Goal: Information Seeking & Learning: Understand process/instructions

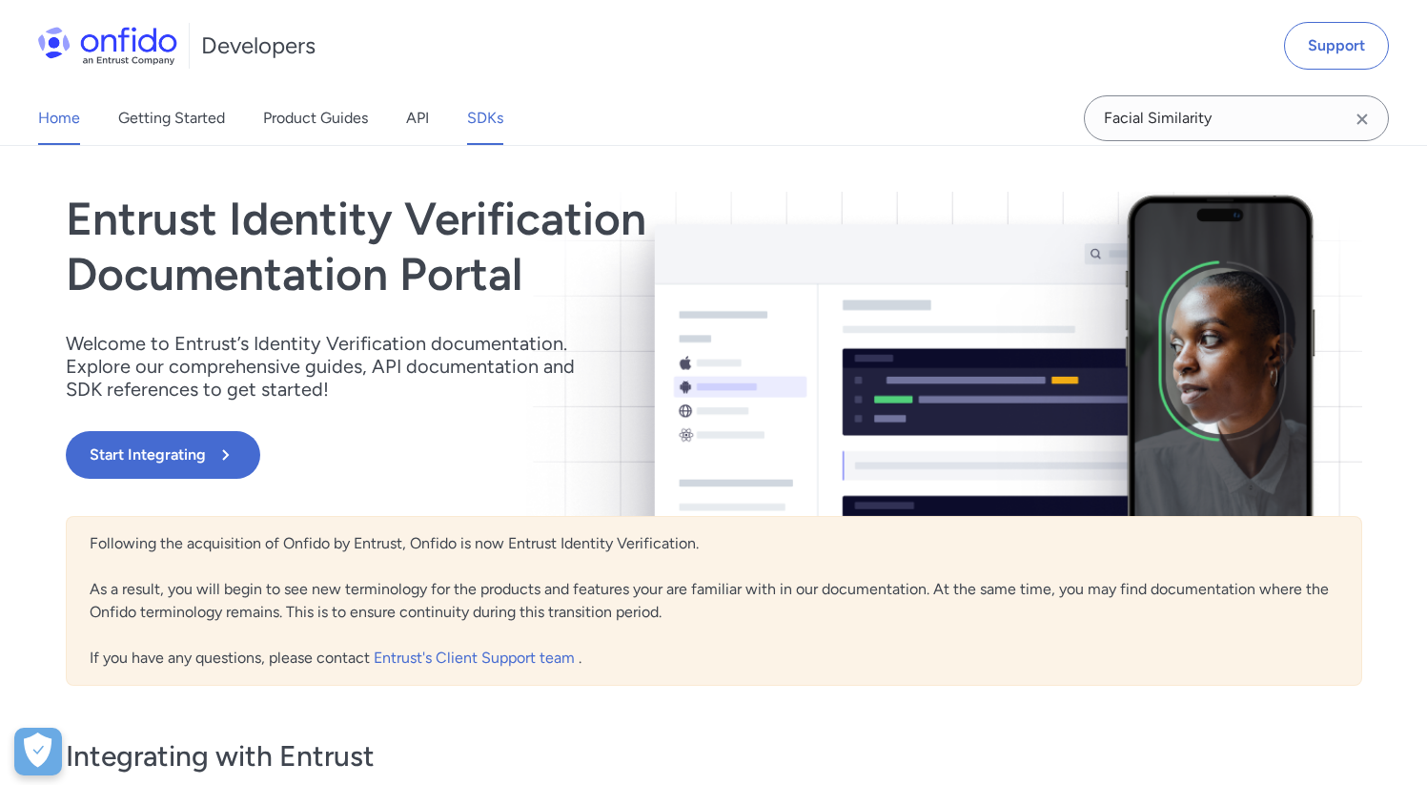
click at [490, 125] on link "SDKs" at bounding box center [485, 118] width 36 height 53
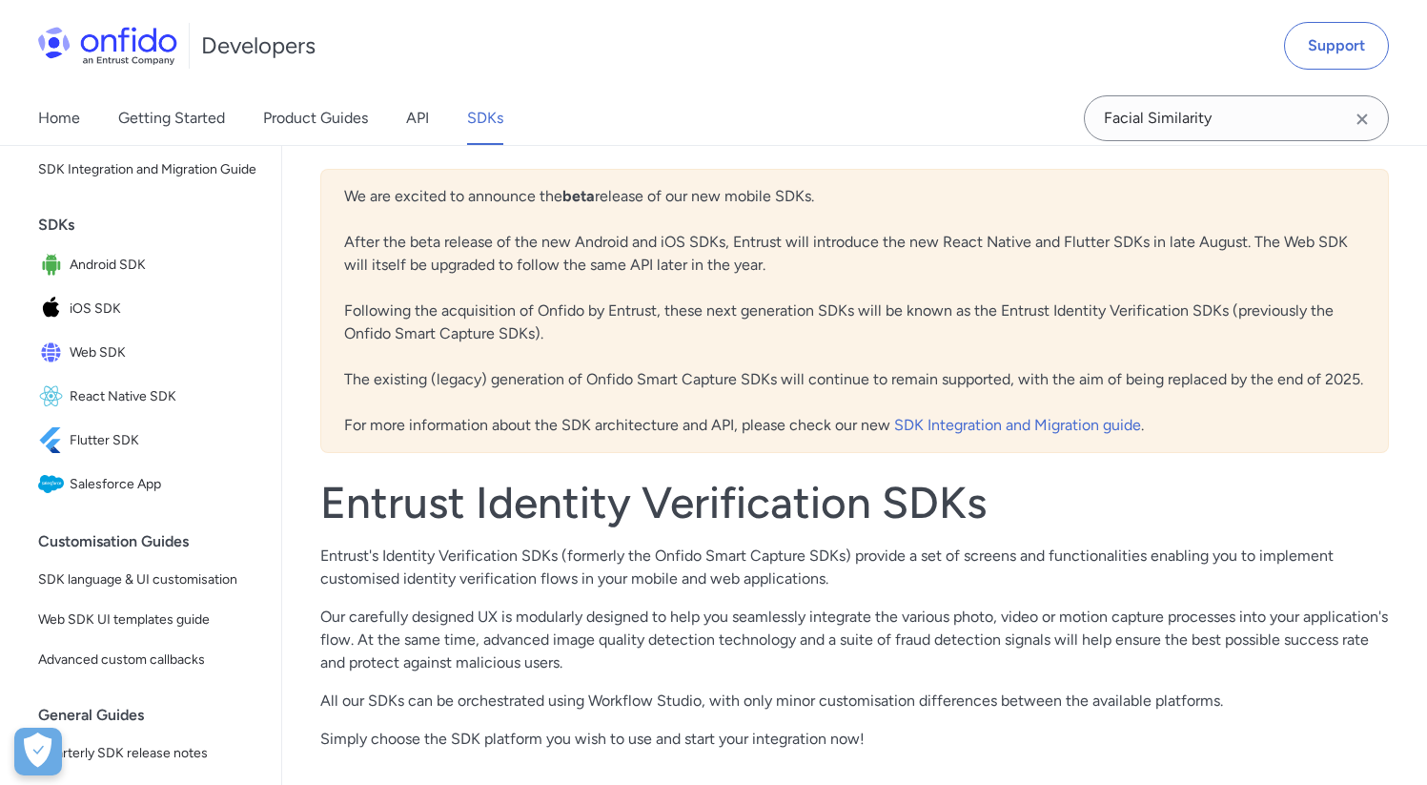
scroll to position [394, 0]
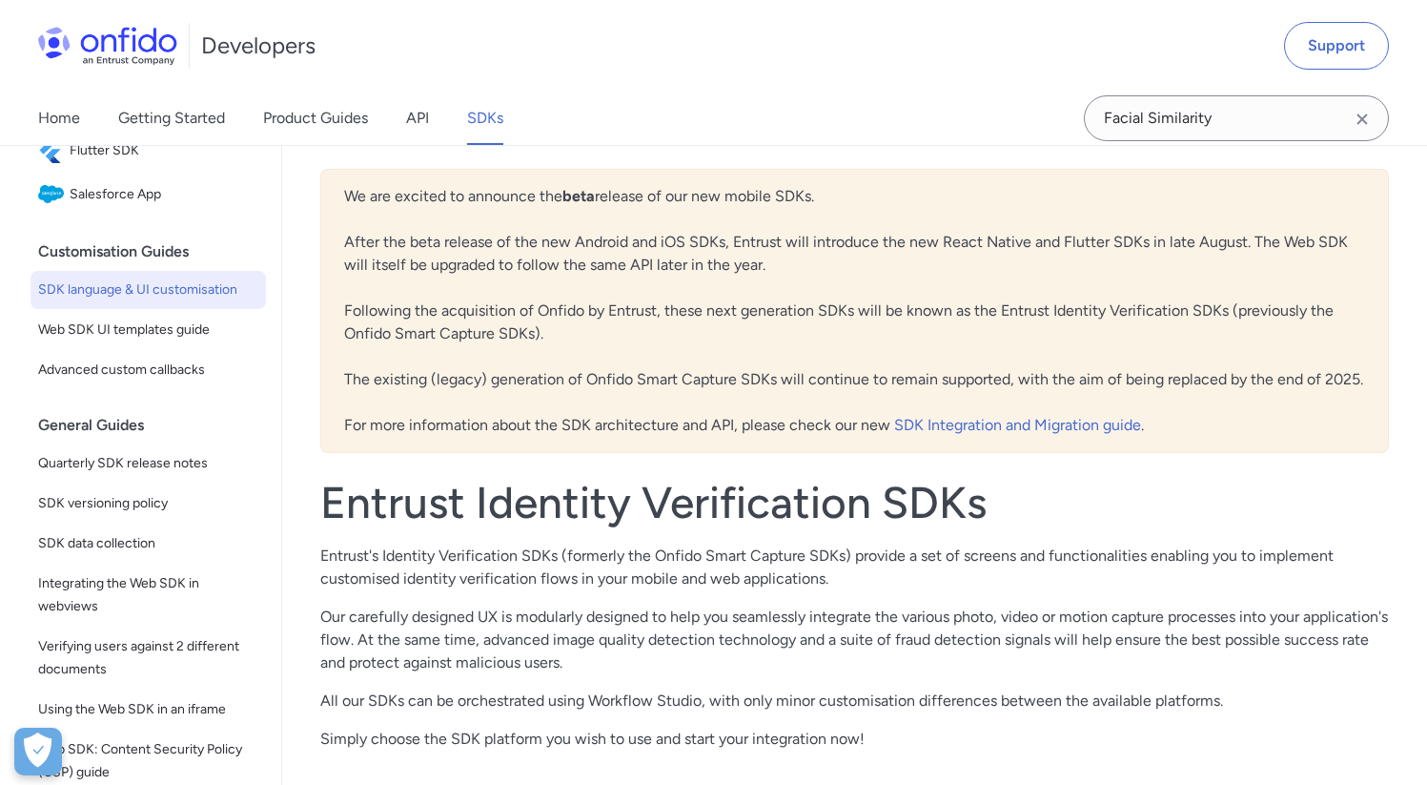
click at [167, 309] on link "SDK language & UI customisation" at bounding box center [148, 290] width 235 height 38
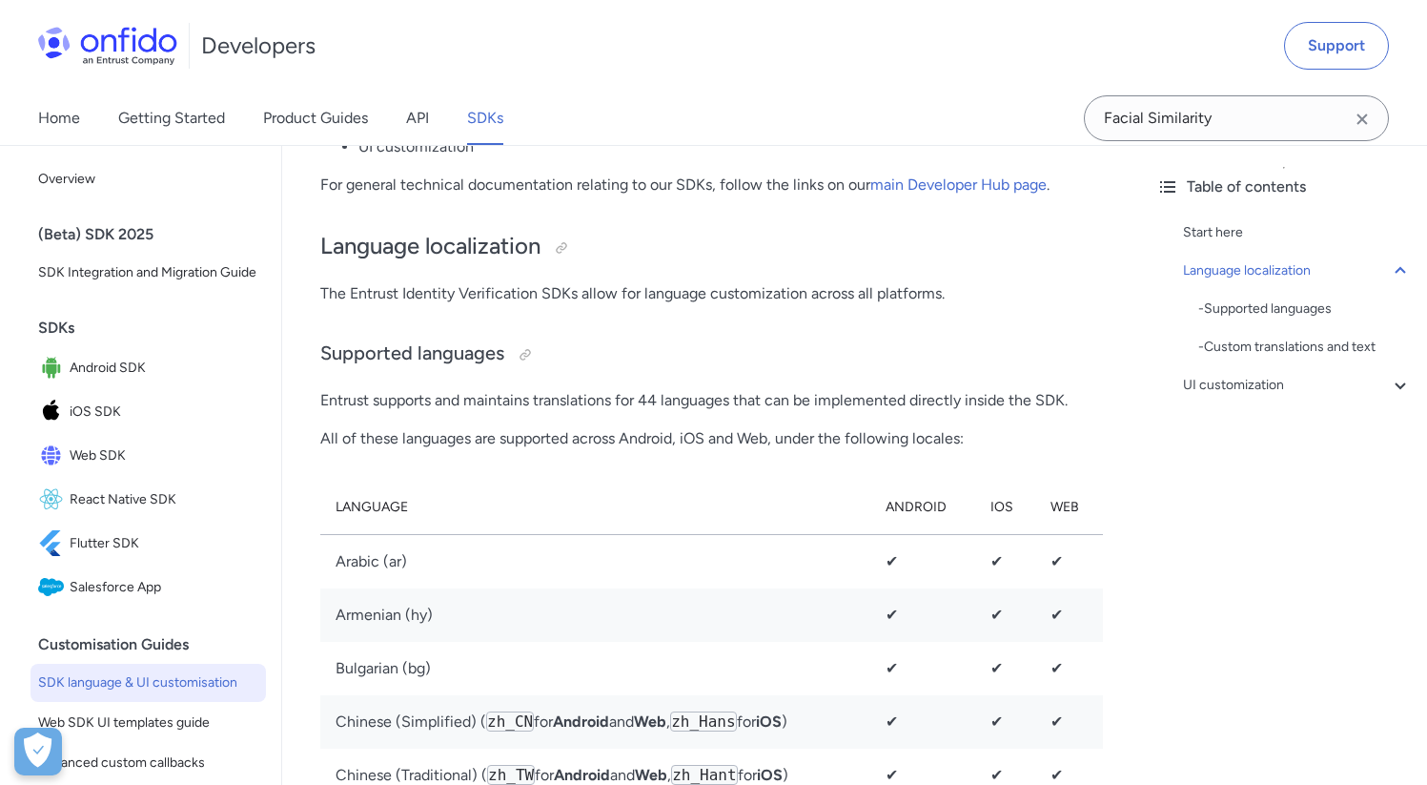
scroll to position [4808, 0]
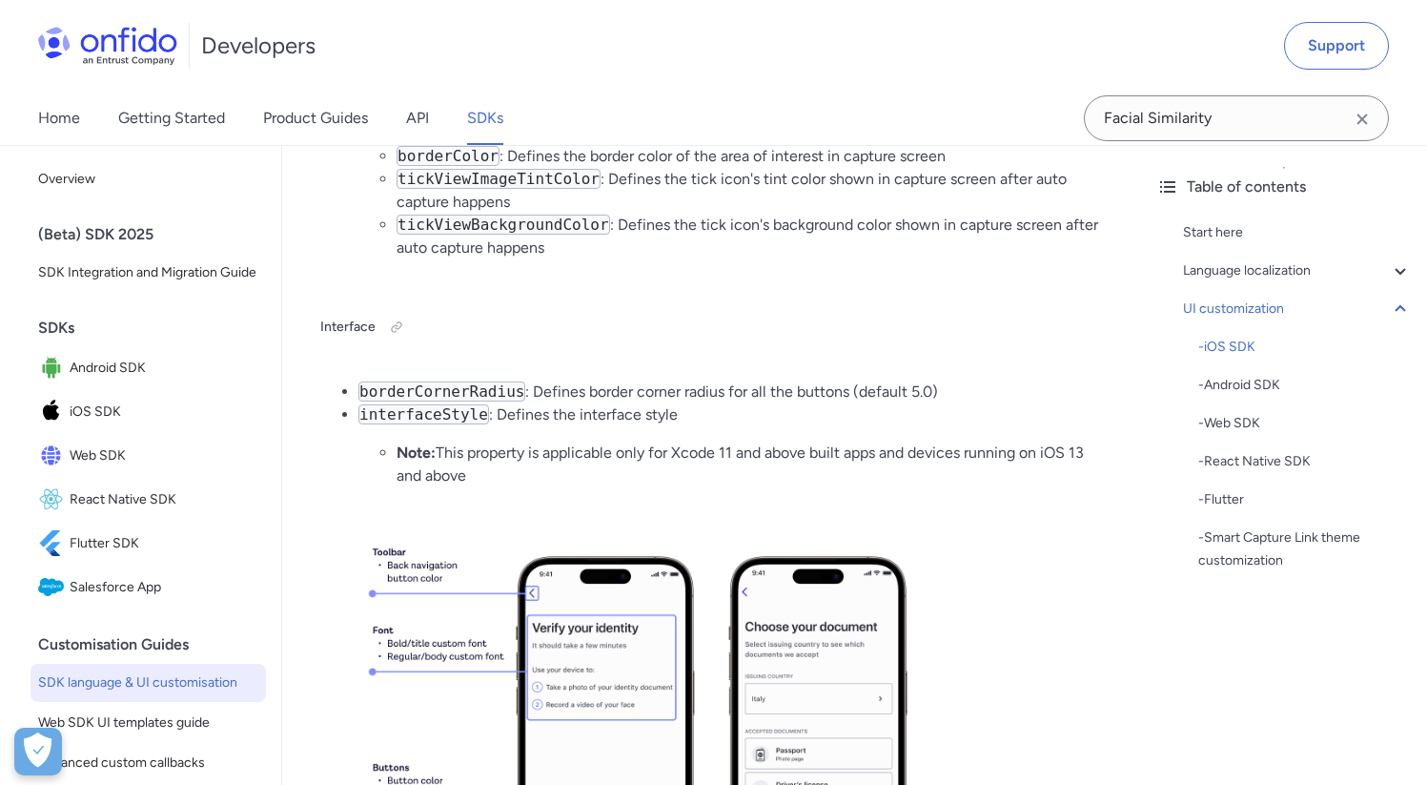
click at [558, 392] on li "borderCornerRadius : Defines border corner radius for all the buttons (default …" at bounding box center [730, 391] width 745 height 23
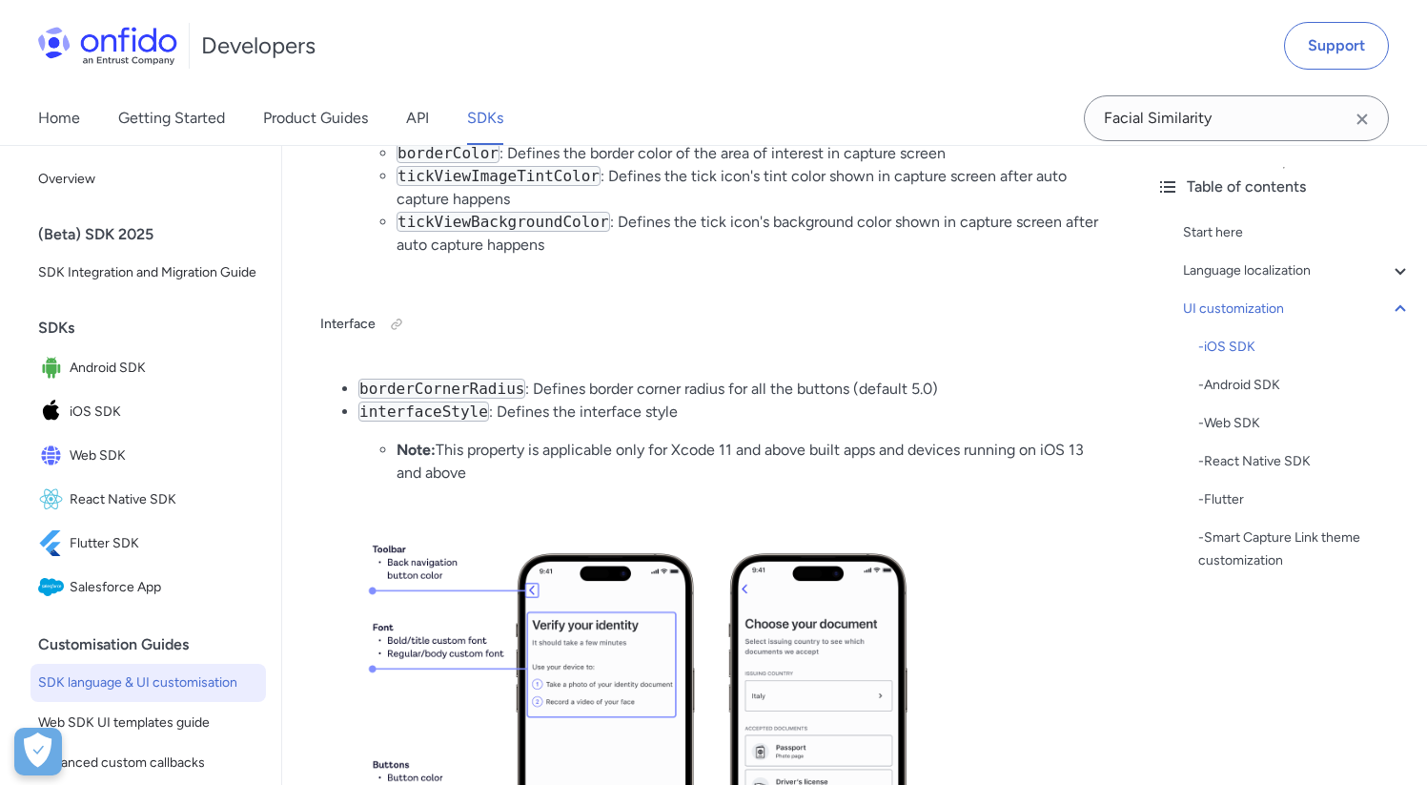
scroll to position [4812, 0]
click at [448, 388] on code "borderCornerRadius" at bounding box center [441, 388] width 167 height 20
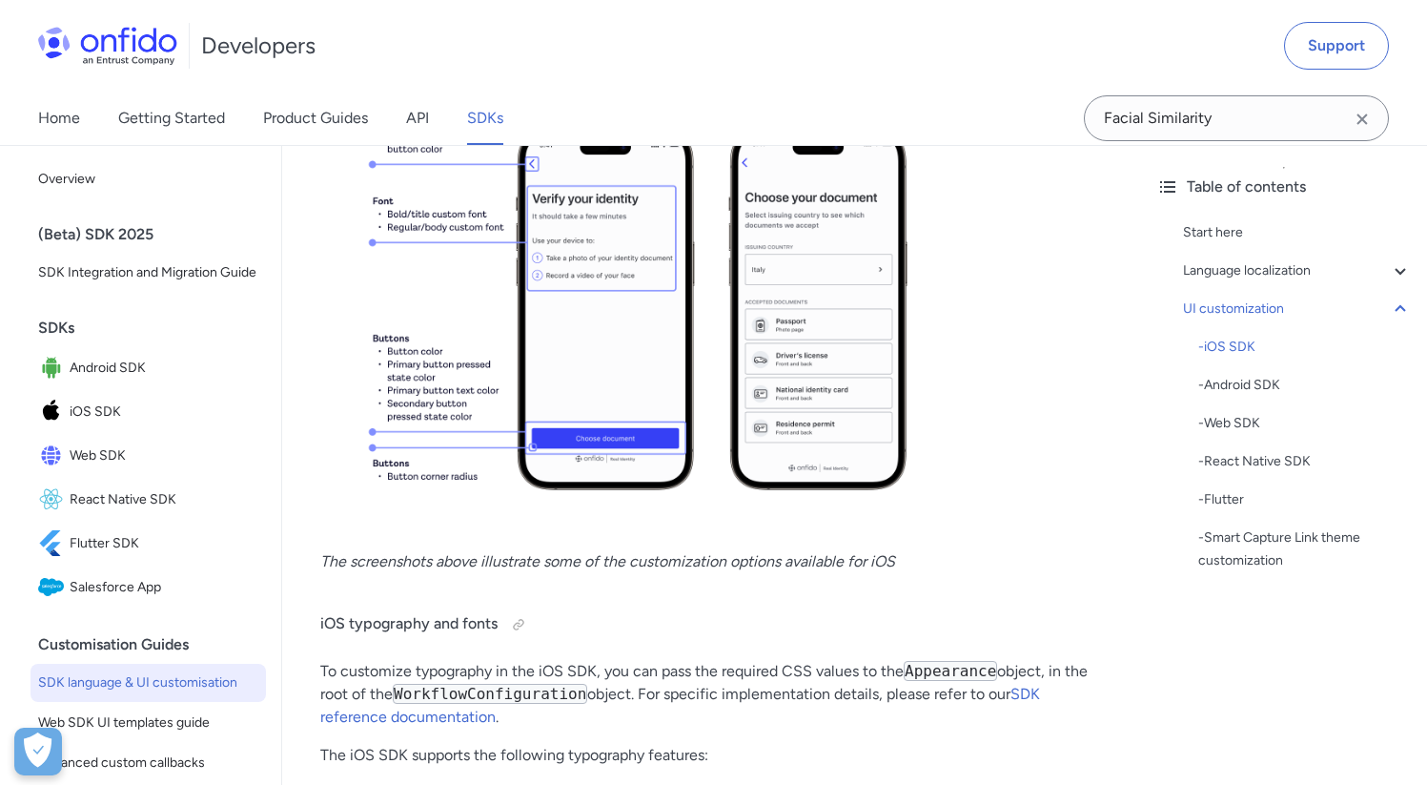
scroll to position [5586, 0]
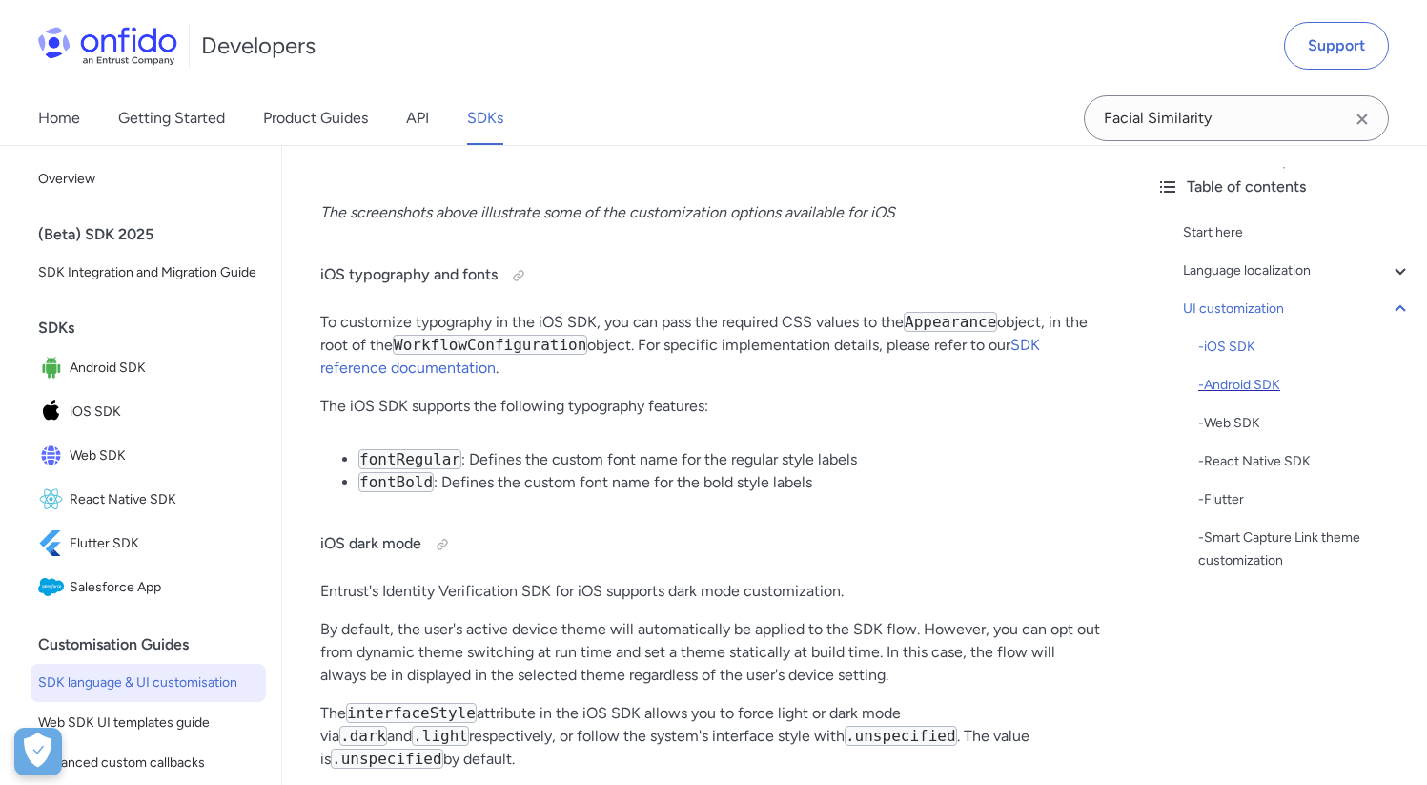
click at [1214, 383] on div "- Android SDK" at bounding box center [1305, 385] width 214 height 23
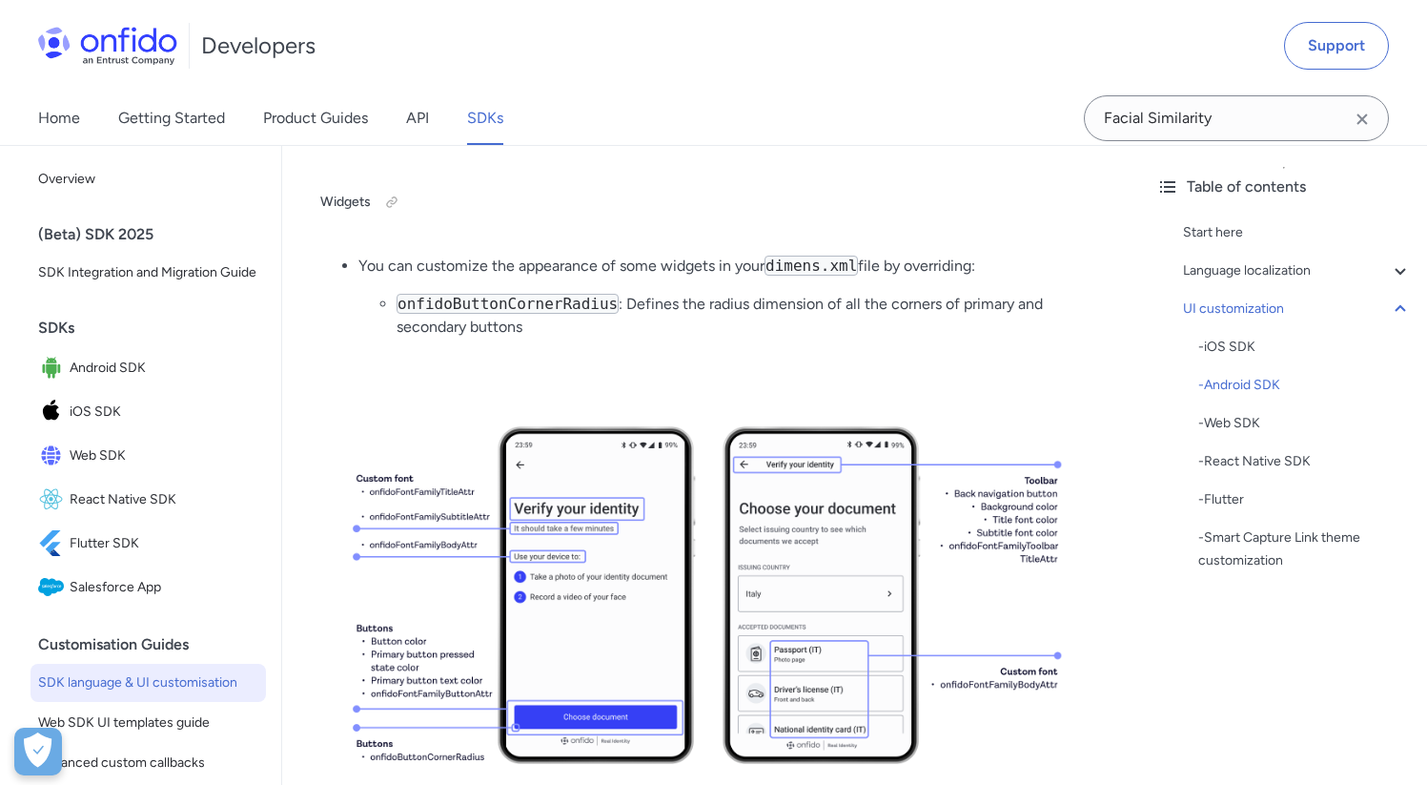
scroll to position [8755, 0]
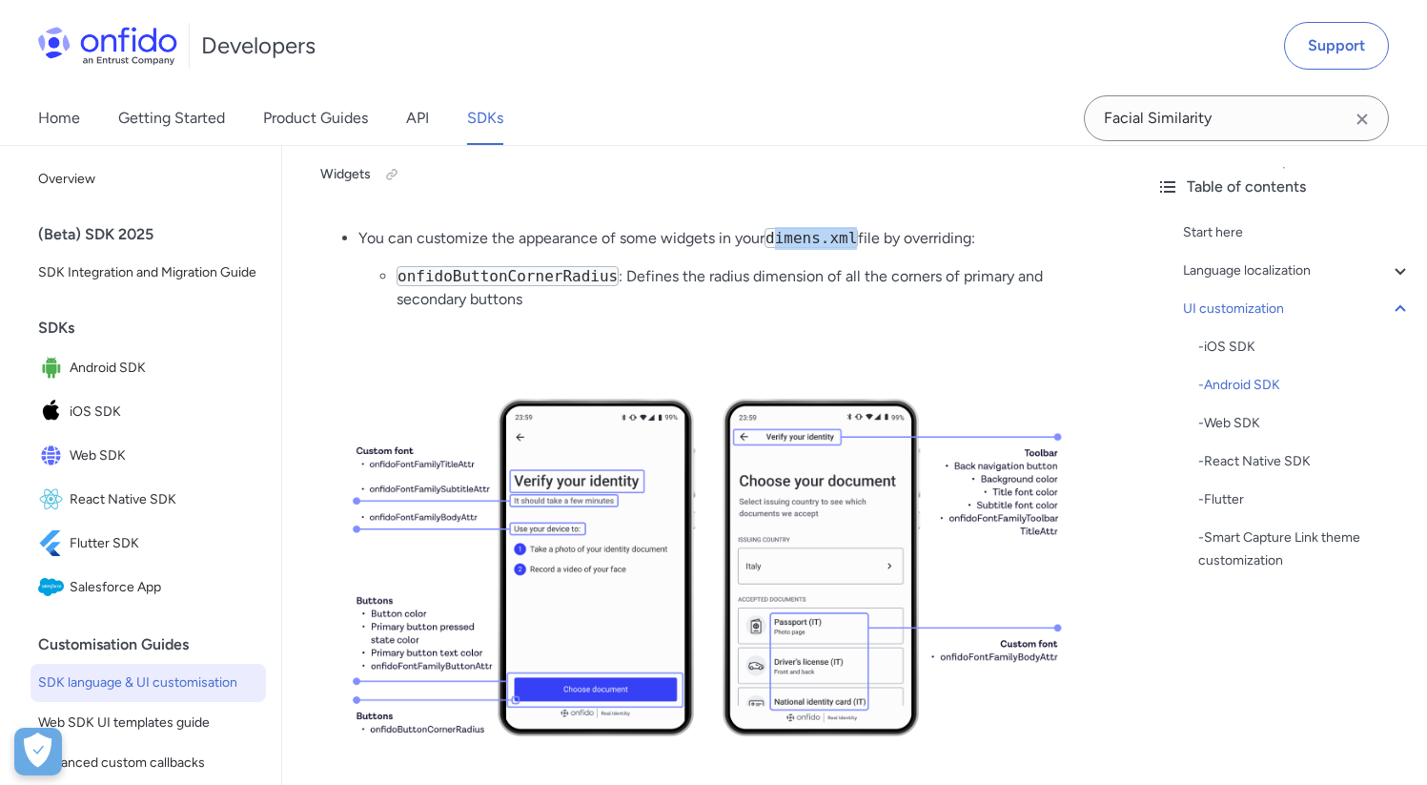
drag, startPoint x: 777, startPoint y: 212, endPoint x: 864, endPoint y: 211, distance: 86.8
click at [864, 227] on li "You can customize the appearance of some widgets in your dimens.xml file by ove…" at bounding box center [730, 269] width 745 height 84
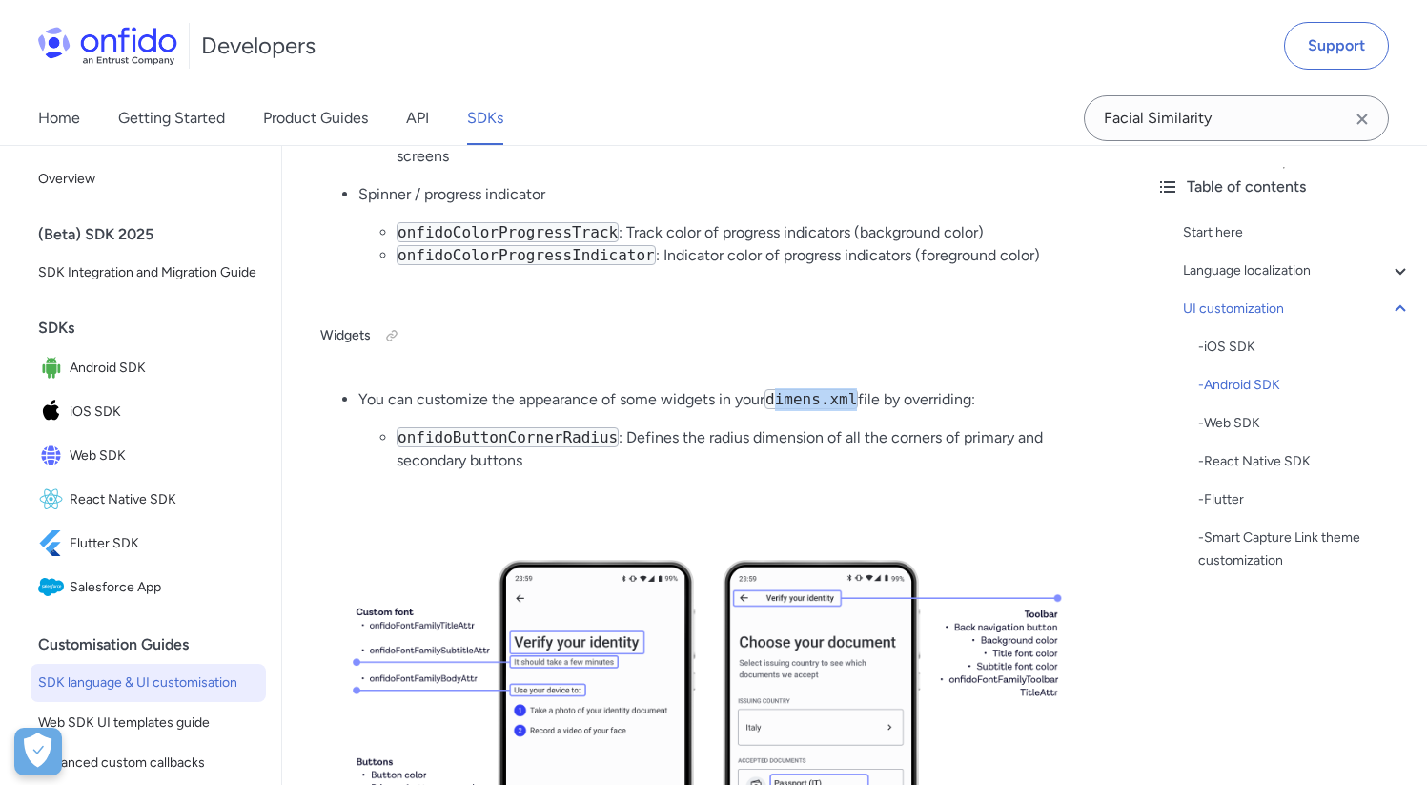
scroll to position [8740, 0]
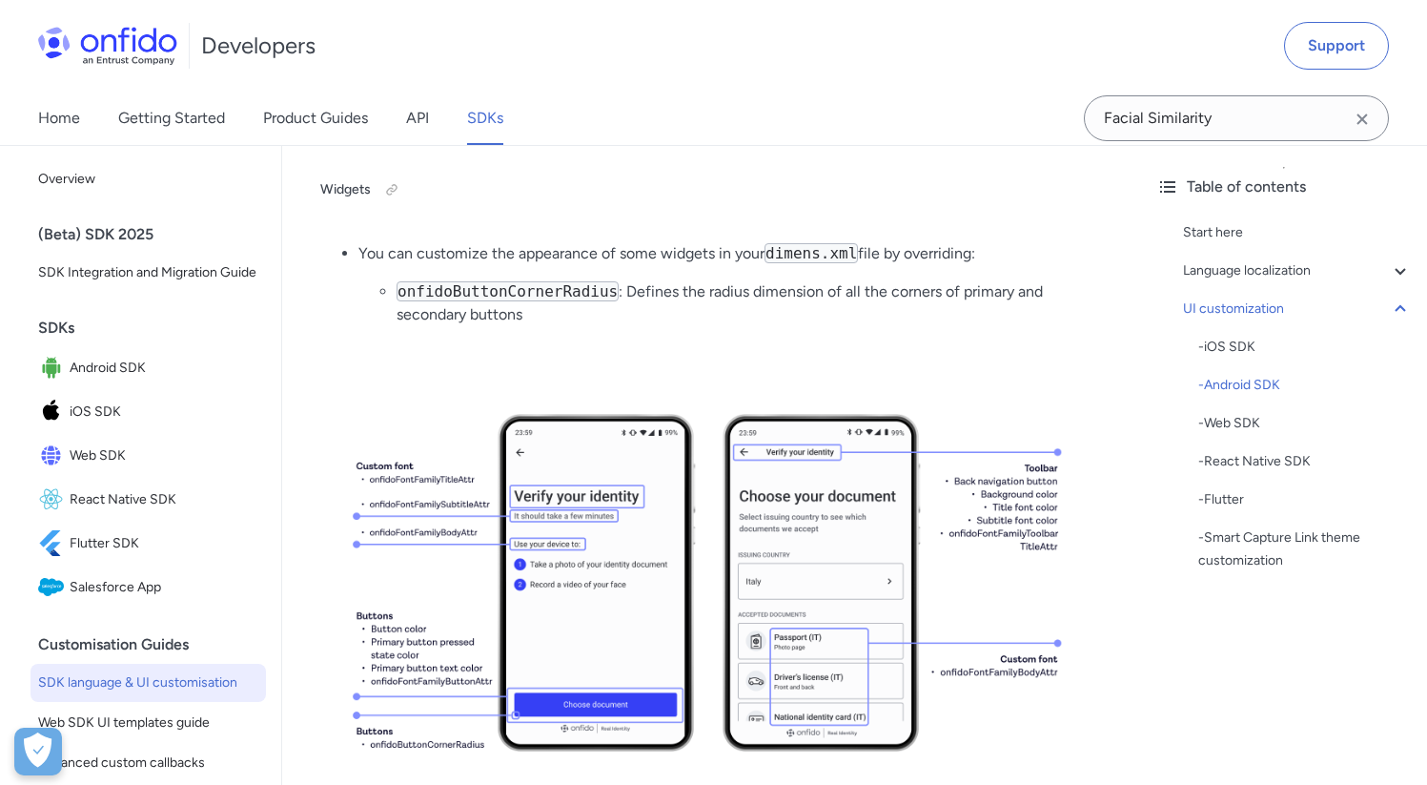
click at [810, 280] on li "onfidoButtonCornerRadius : Defines the radius dimension of all the corners of p…" at bounding box center [750, 303] width 706 height 46
drag, startPoint x: 400, startPoint y: 269, endPoint x: 615, endPoint y: 268, distance: 214.5
click at [615, 281] on code "onfidoButtonCornerRadius" at bounding box center [508, 291] width 222 height 20
copy code "onfidoButtonCornerRadius"
drag, startPoint x: 773, startPoint y: 230, endPoint x: 859, endPoint y: 230, distance: 85.8
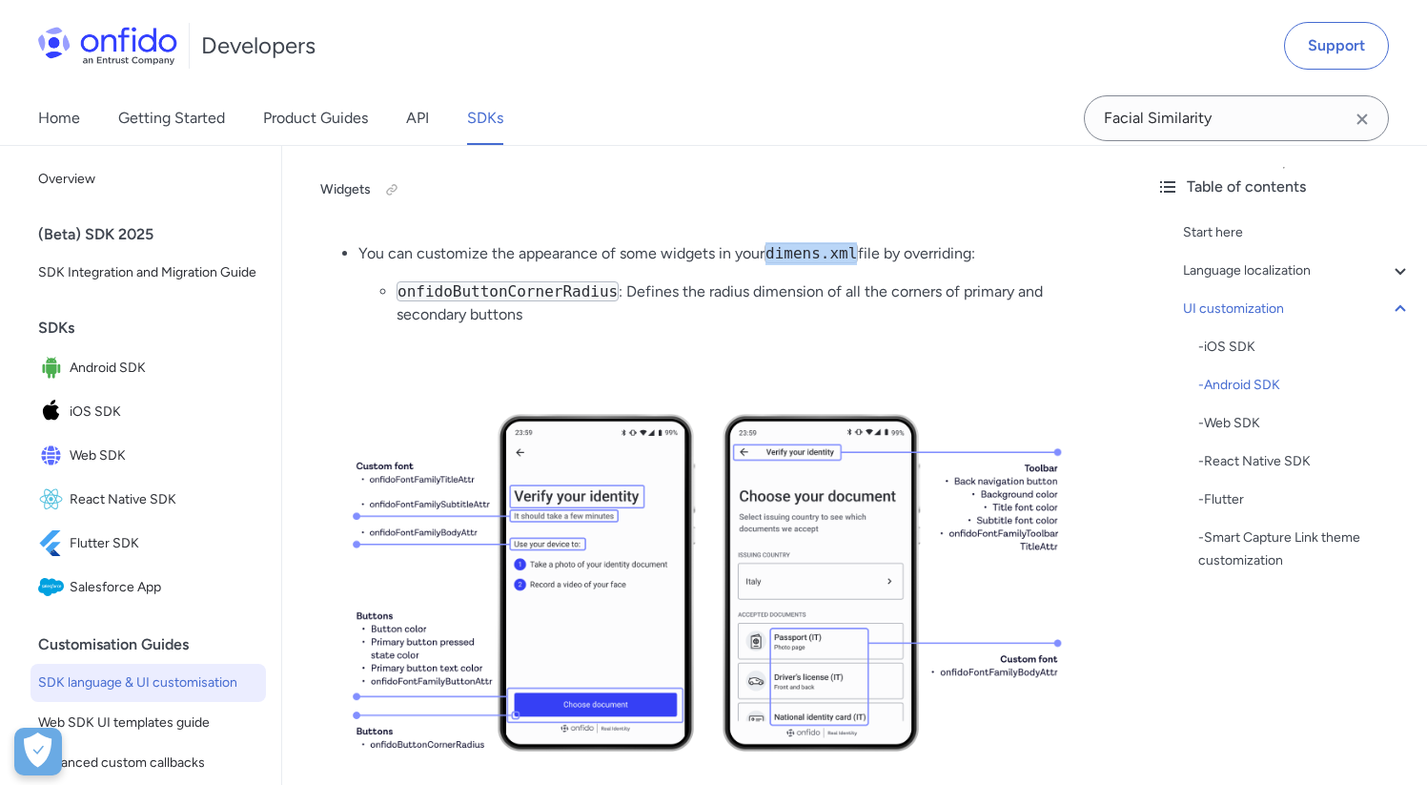
click at [858, 243] on code "dimens.xml" at bounding box center [811, 253] width 93 height 20
click at [882, 280] on li "onfidoButtonCornerRadius : Defines the radius dimension of all the corners of p…" at bounding box center [750, 303] width 706 height 46
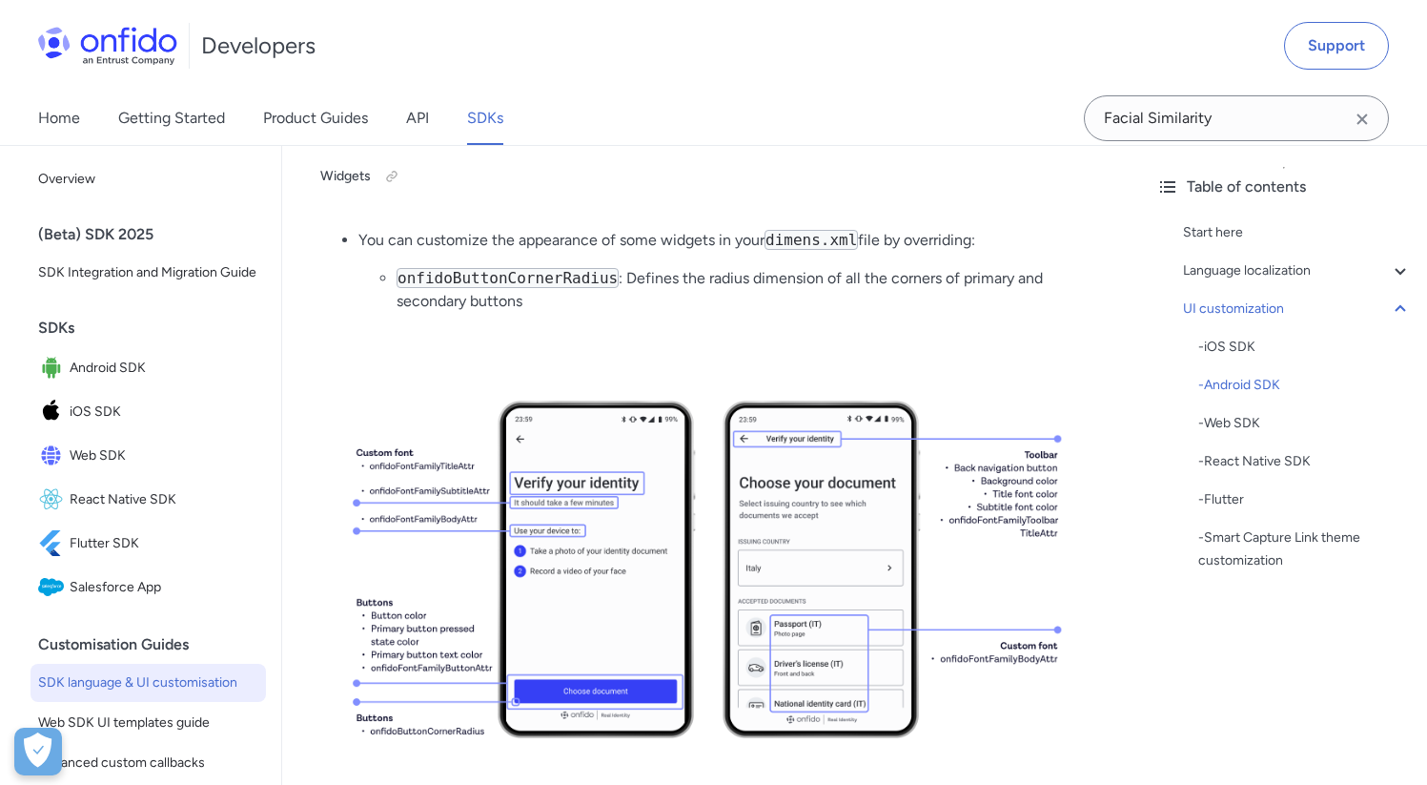
scroll to position [8770, 0]
